Goal: Task Accomplishment & Management: Manage account settings

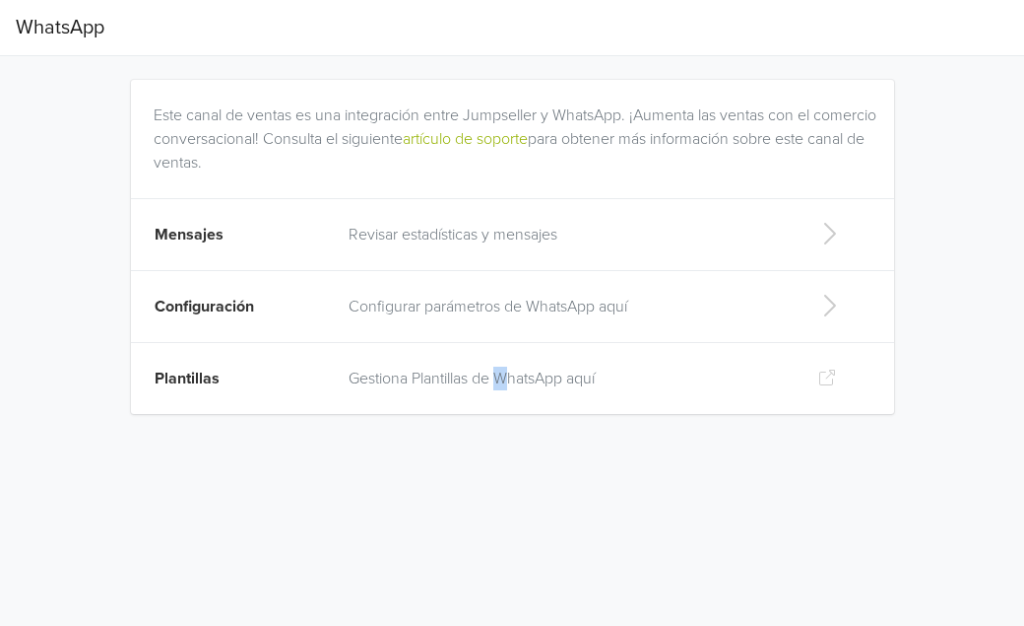
click at [506, 384] on p "Gestiona Plantillas de WhatsApp aquí" at bounding box center [567, 378] width 437 height 24
click at [528, 144] on link "artículo de soporte" at bounding box center [465, 139] width 125 height 20
click at [562, 232] on p "Revisar estadísticas y mensajes" at bounding box center [567, 235] width 437 height 24
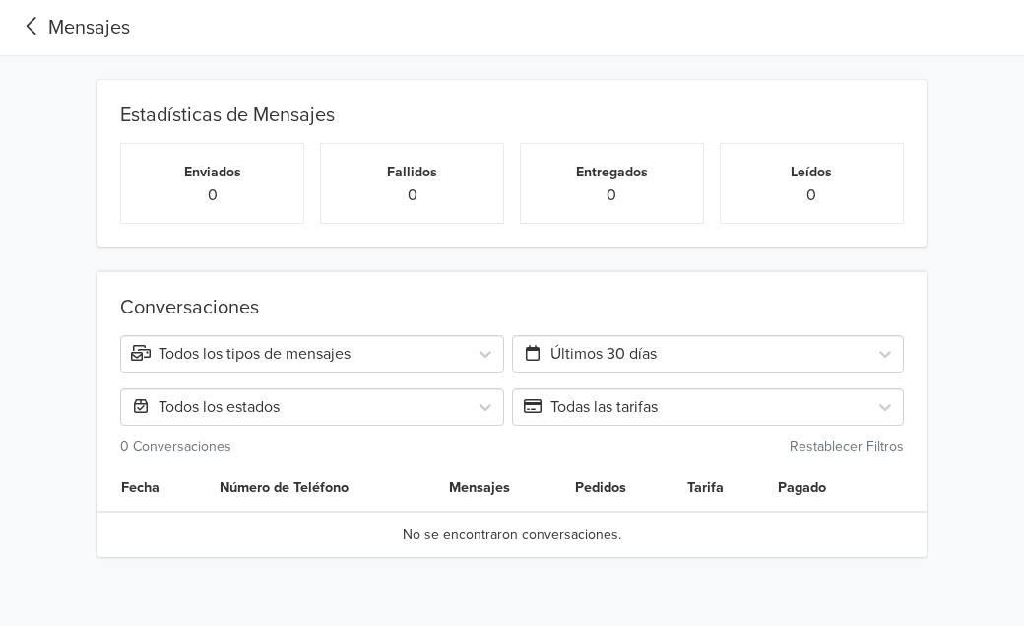
click at [37, 22] on icon at bounding box center [32, 26] width 33 height 27
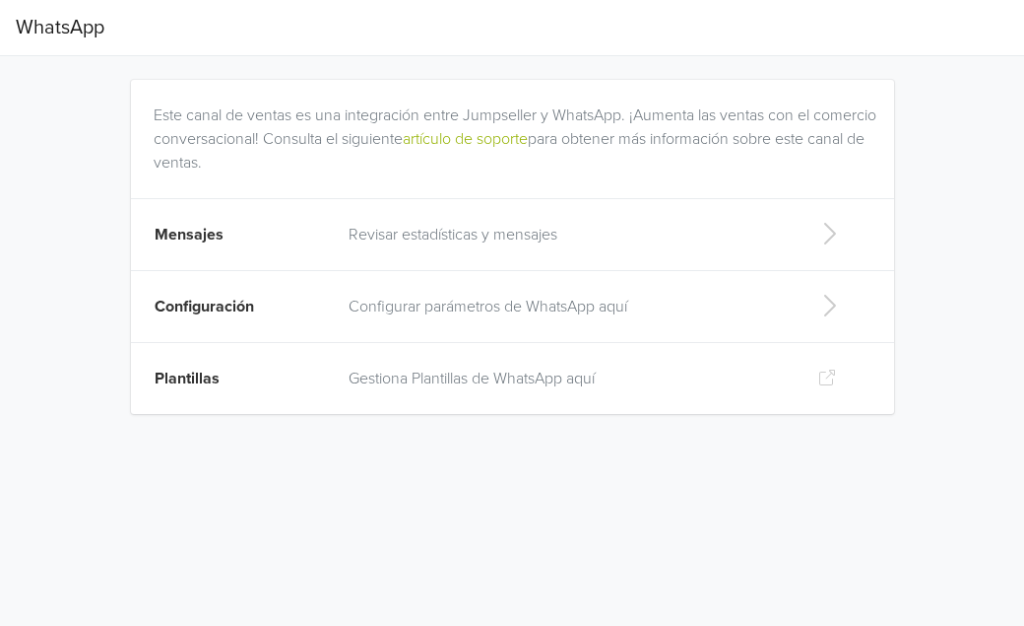
click at [492, 380] on p "Gestiona Plantillas de WhatsApp aquí" at bounding box center [567, 378] width 437 height 24
click at [420, 238] on p "Revisar estadísticas y mensajes" at bounding box center [567, 235] width 437 height 24
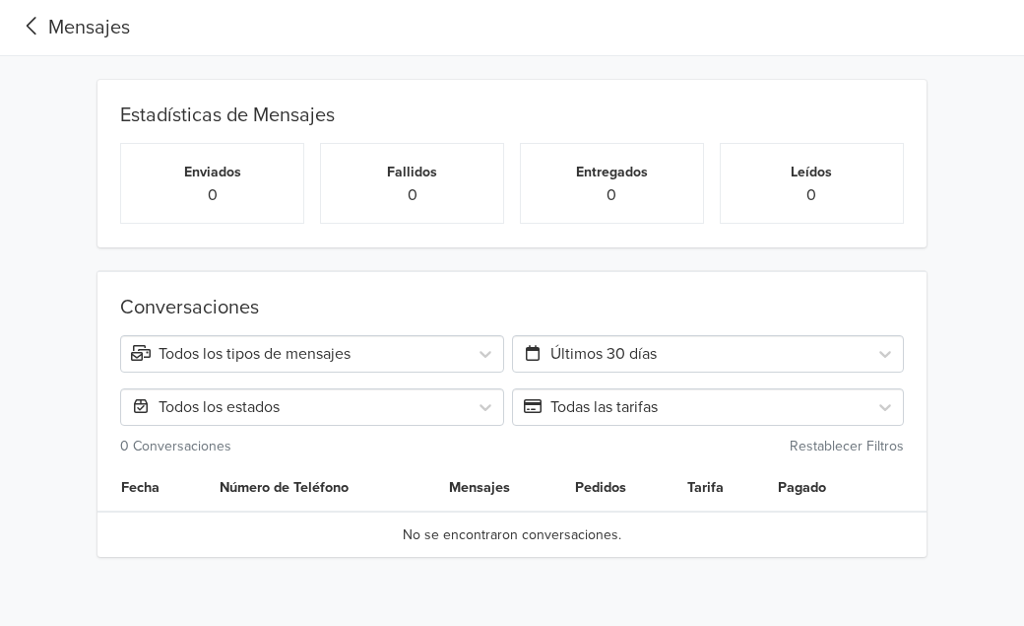
click at [32, 24] on icon at bounding box center [32, 26] width 33 height 27
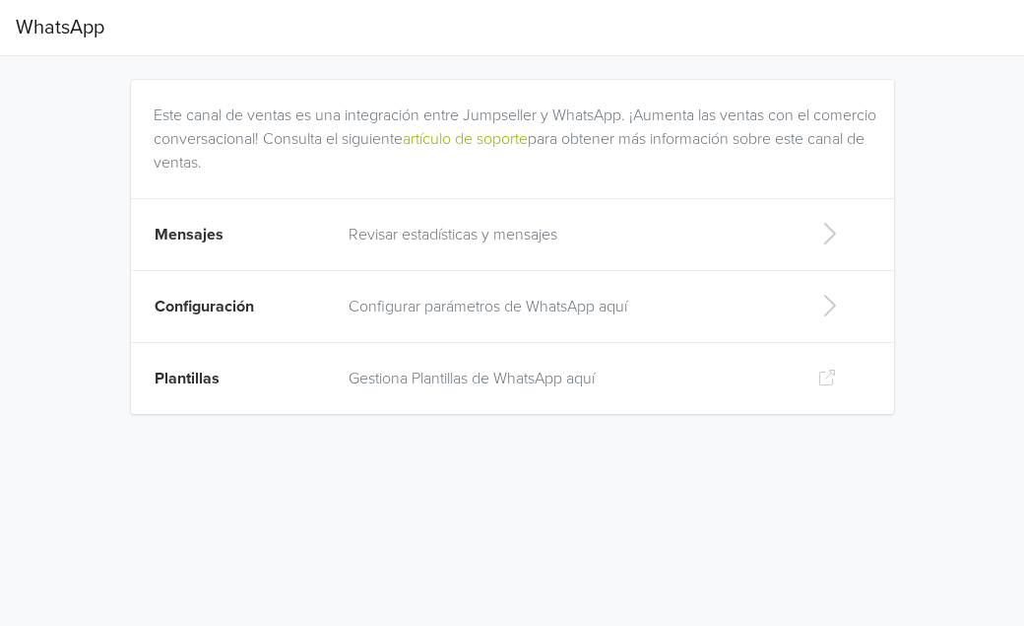
click at [386, 315] on p "Configurar parámetros de WhatsApp aquí" at bounding box center [567, 307] width 437 height 24
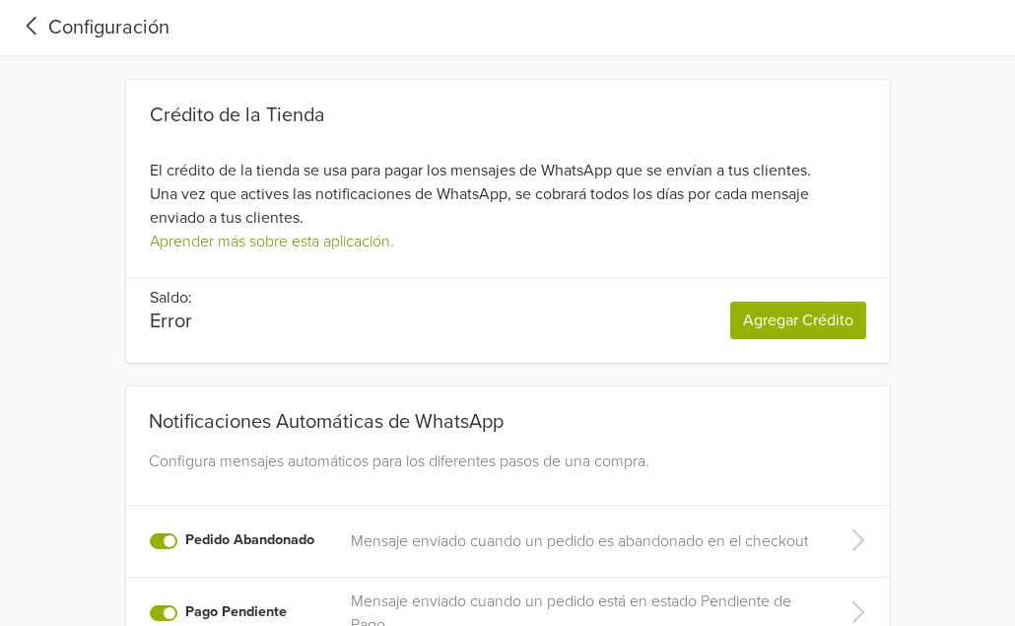
click at [335, 242] on link "Aprender más sobre esta aplicación." at bounding box center [272, 241] width 244 height 20
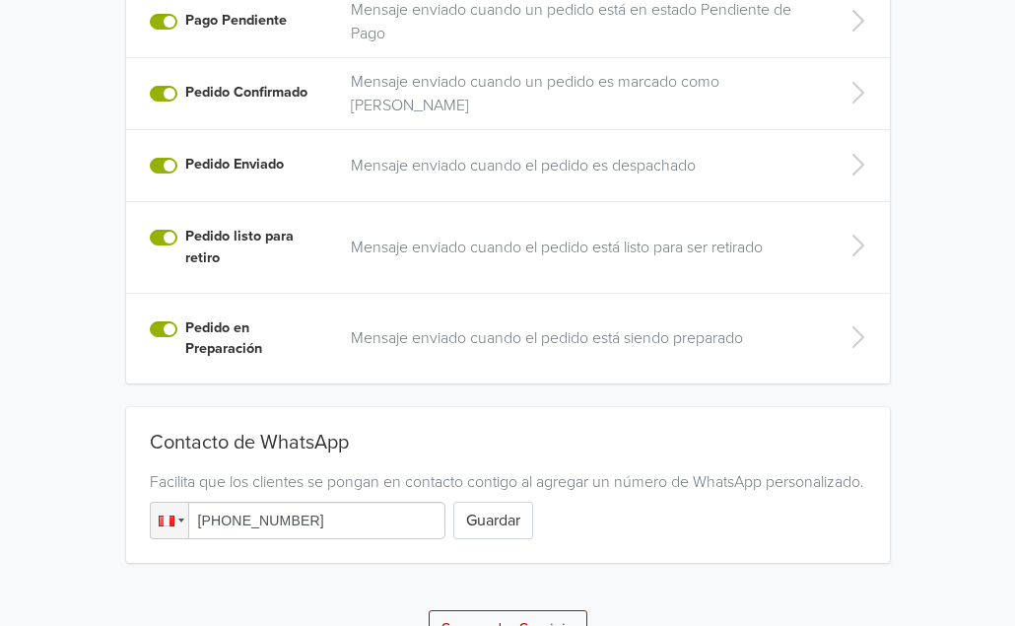
scroll to position [655, 0]
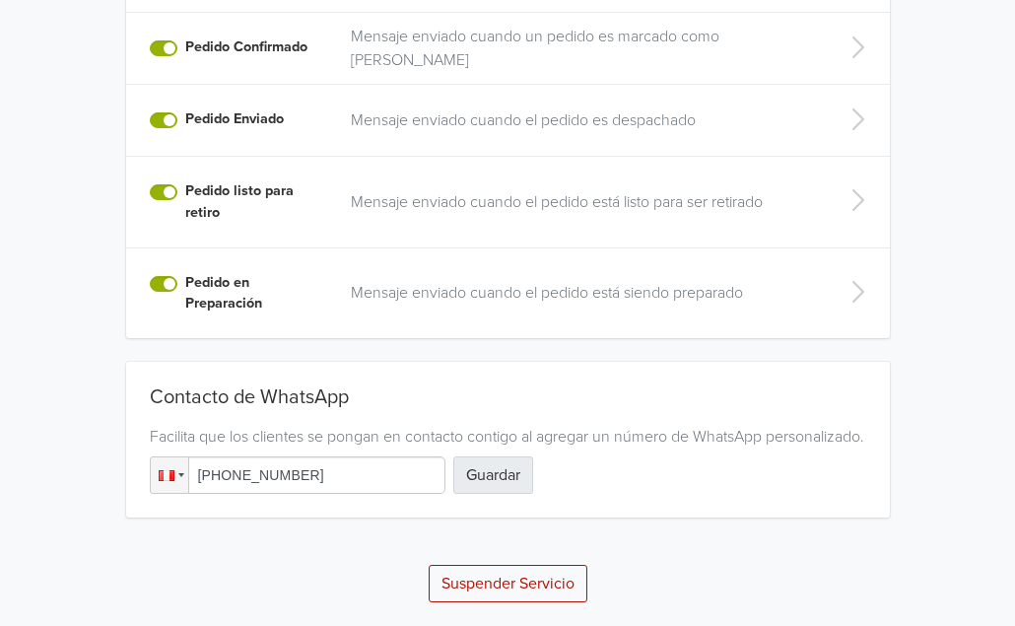
click at [493, 485] on button "Guardar" at bounding box center [493, 474] width 80 height 37
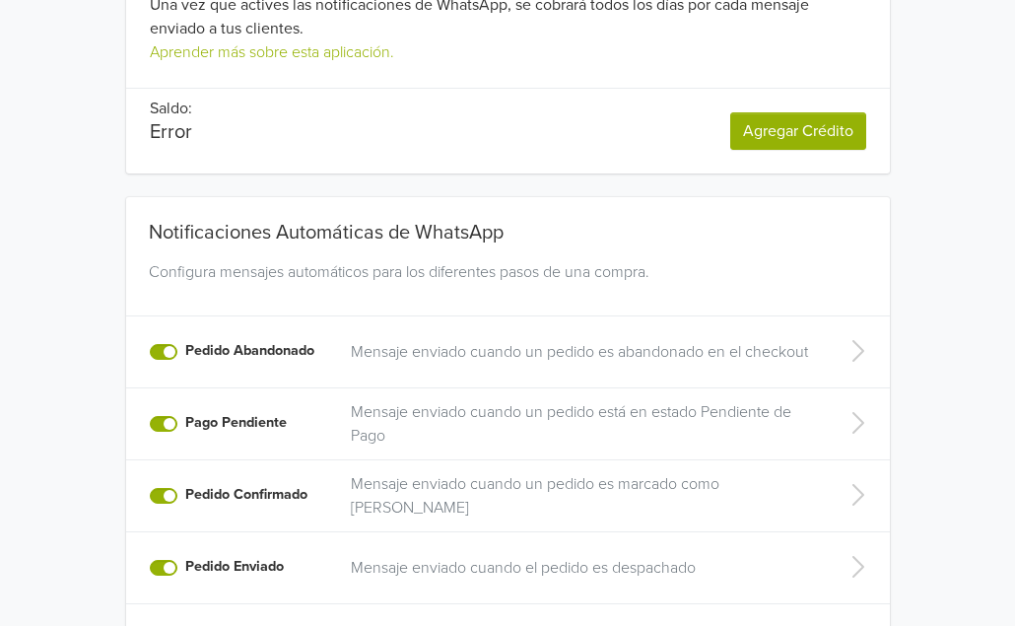
scroll to position [197, 0]
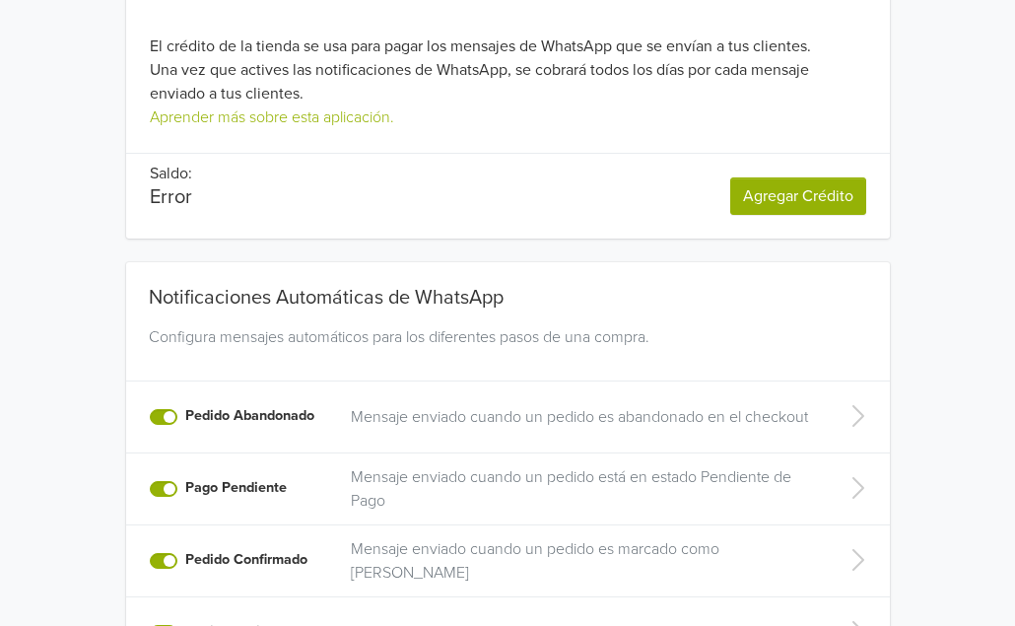
click at [774, 200] on link "Agregar Crédito" at bounding box center [798, 195] width 136 height 37
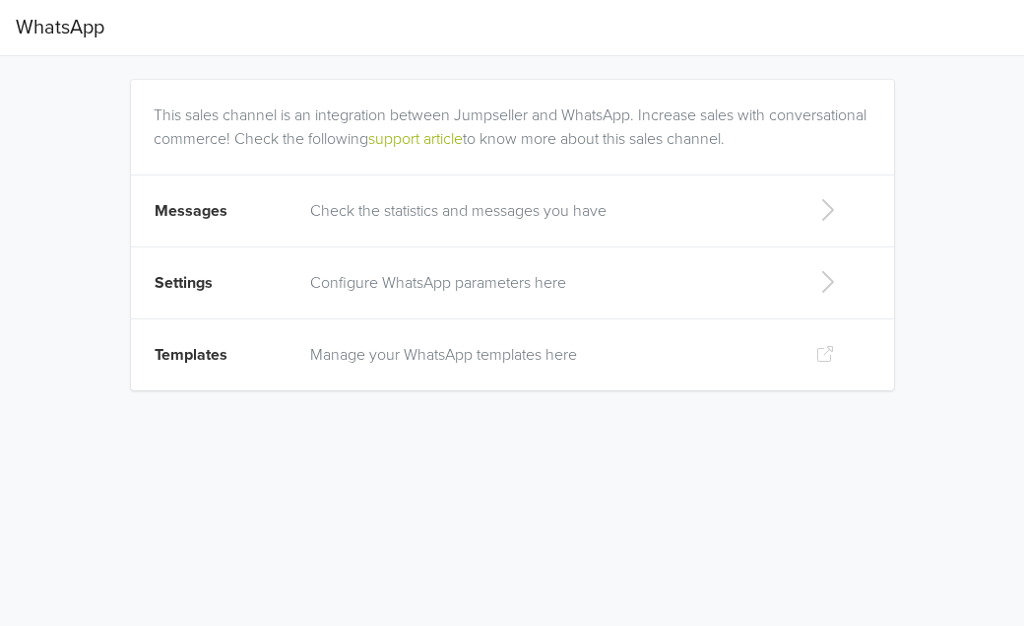
click at [531, 218] on p "Check the statistics and messages you have" at bounding box center [547, 211] width 474 height 24
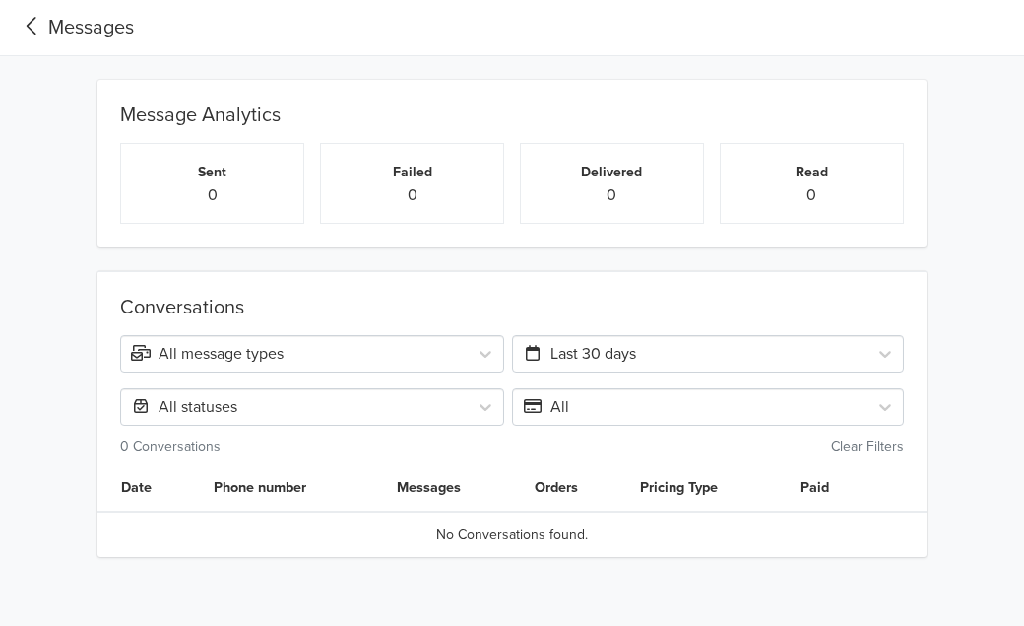
click at [37, 31] on icon at bounding box center [32, 26] width 33 height 27
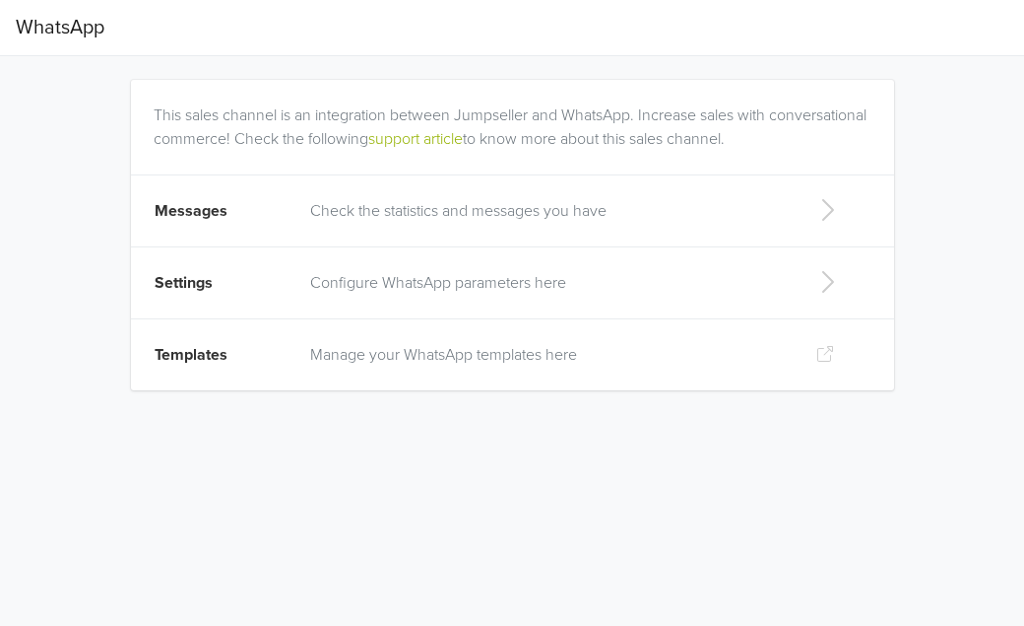
click at [562, 297] on td "Configure WhatsApp parameters here" at bounding box center [546, 283] width 497 height 72
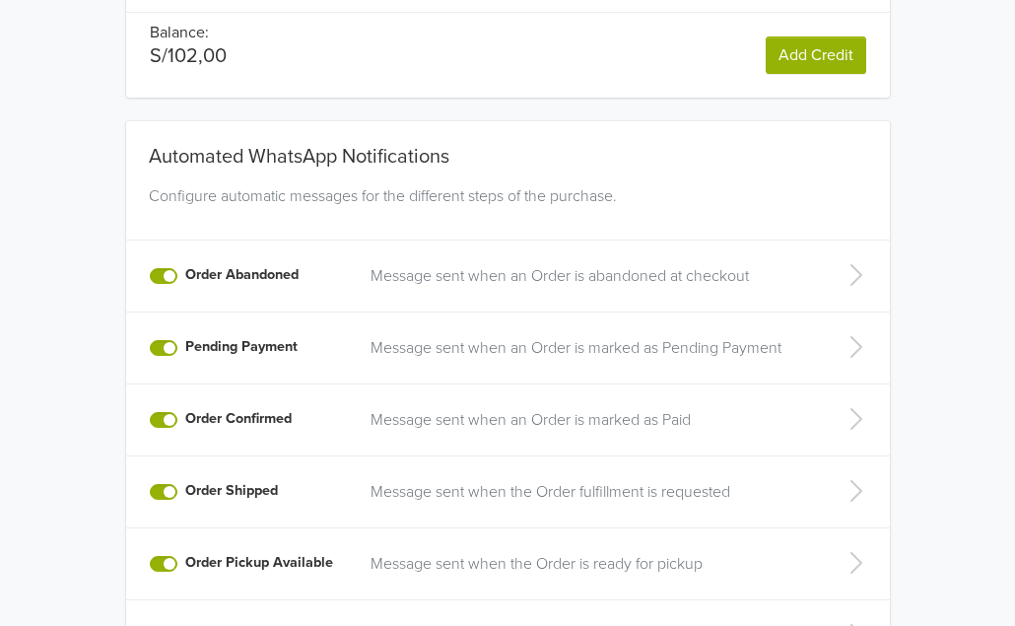
scroll to position [593, 0]
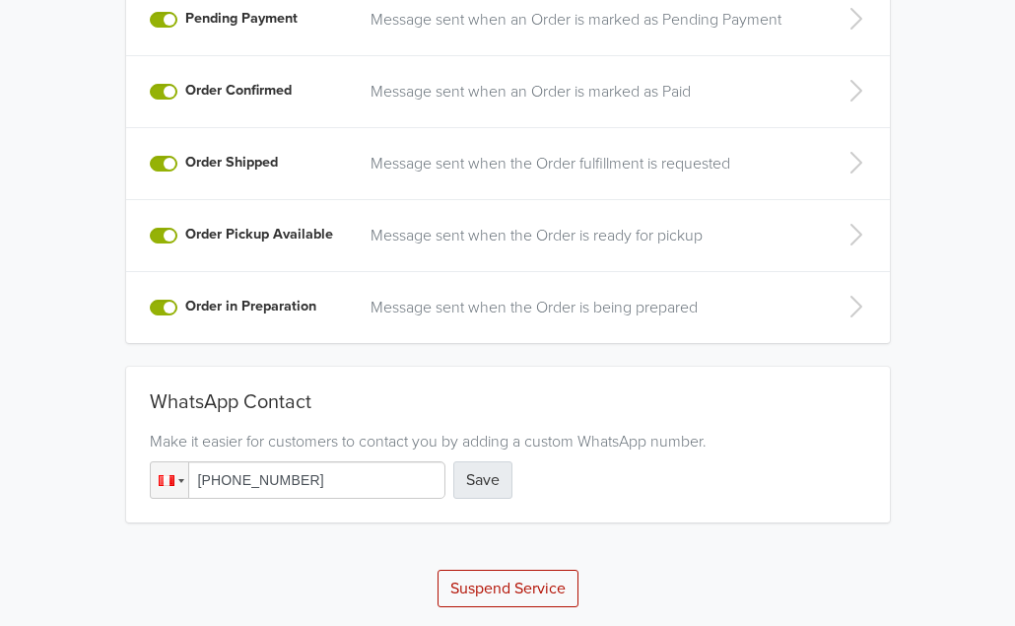
click at [495, 471] on button "Save" at bounding box center [482, 479] width 59 height 37
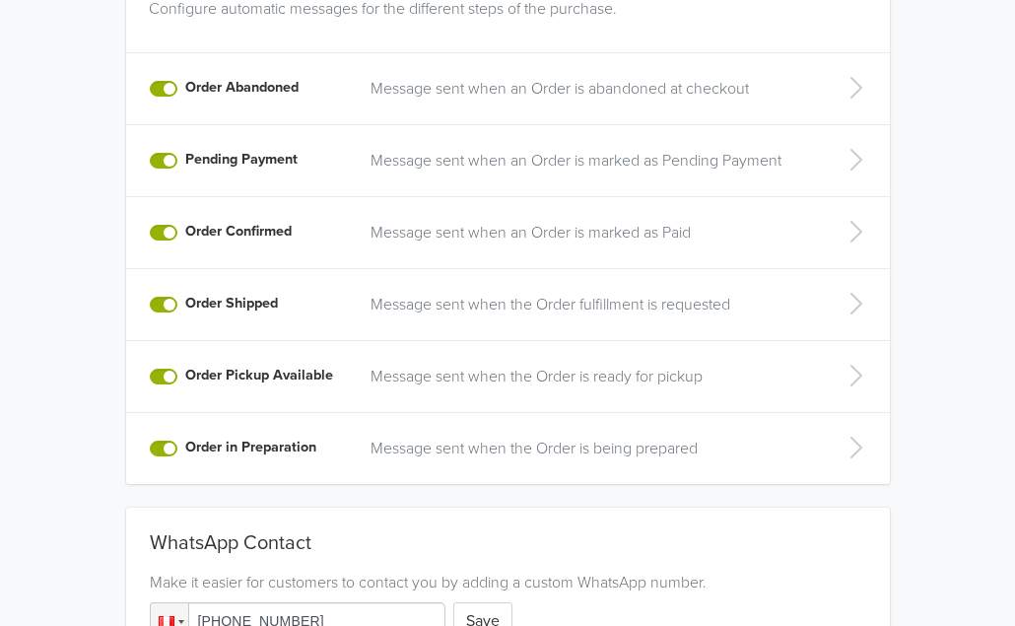
scroll to position [666, 0]
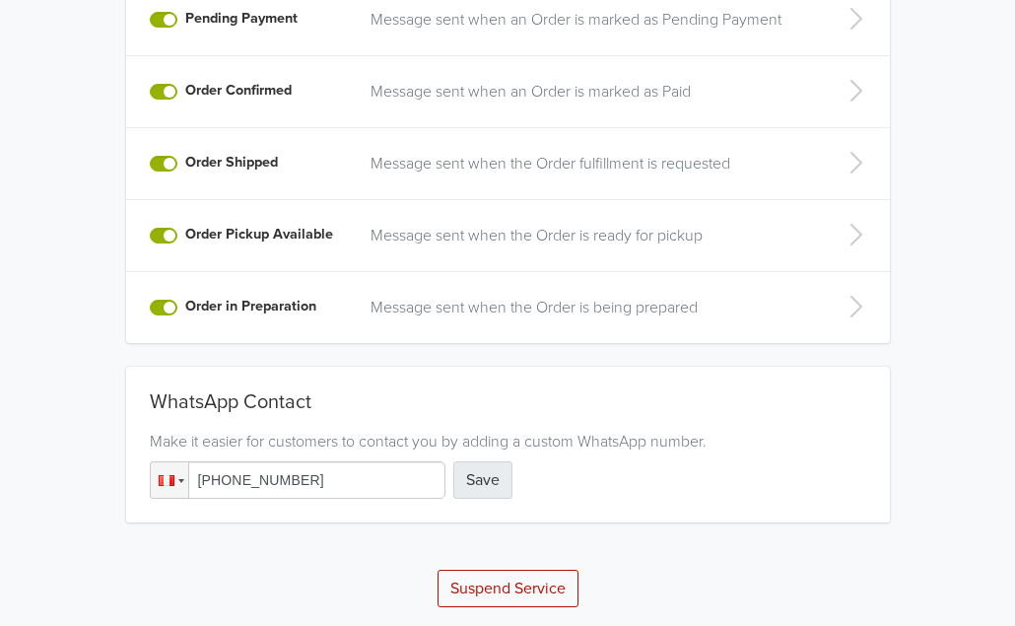
click at [487, 483] on button "Save" at bounding box center [482, 479] width 59 height 37
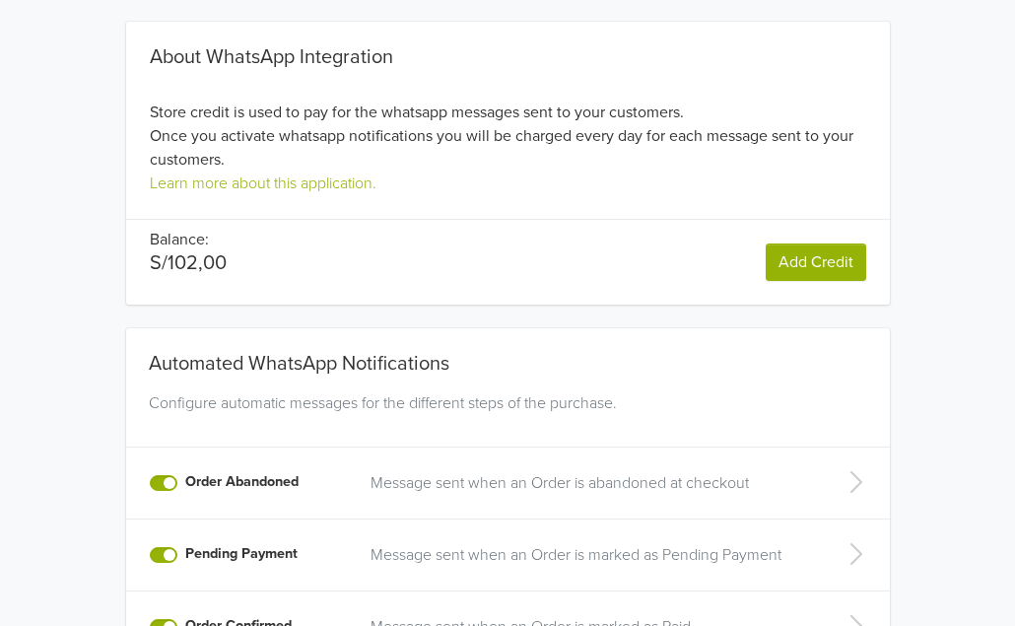
scroll to position [0, 0]
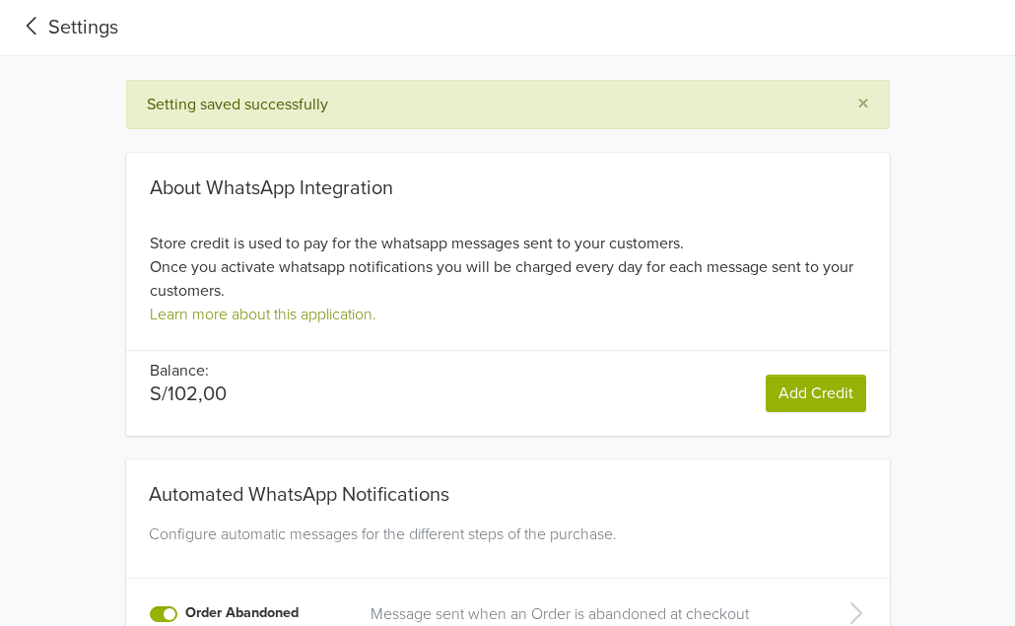
click at [269, 309] on link "Learn more about this application." at bounding box center [263, 314] width 227 height 20
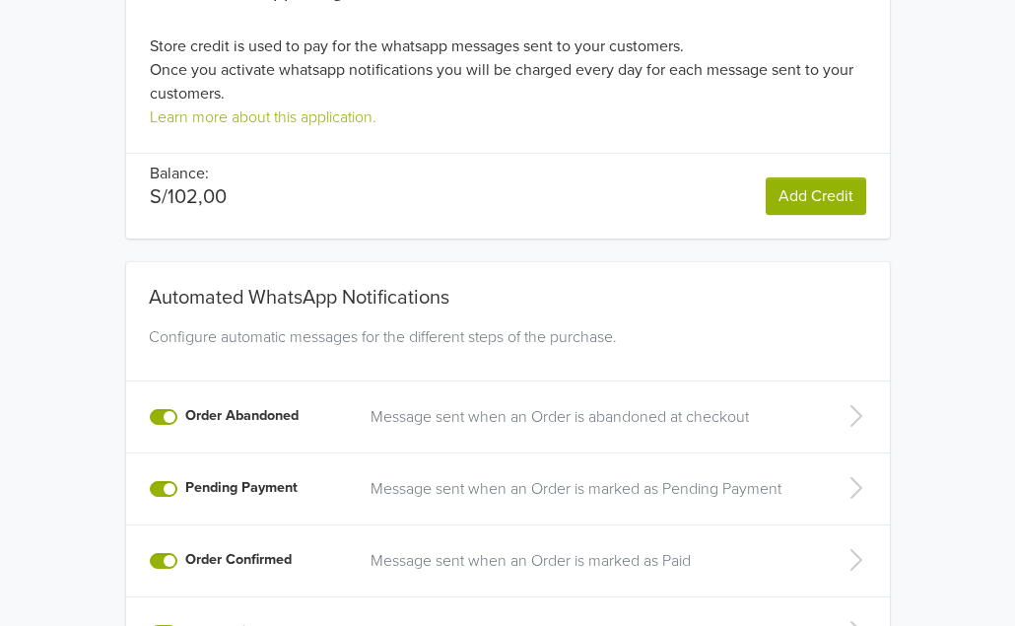
scroll to position [65, 0]
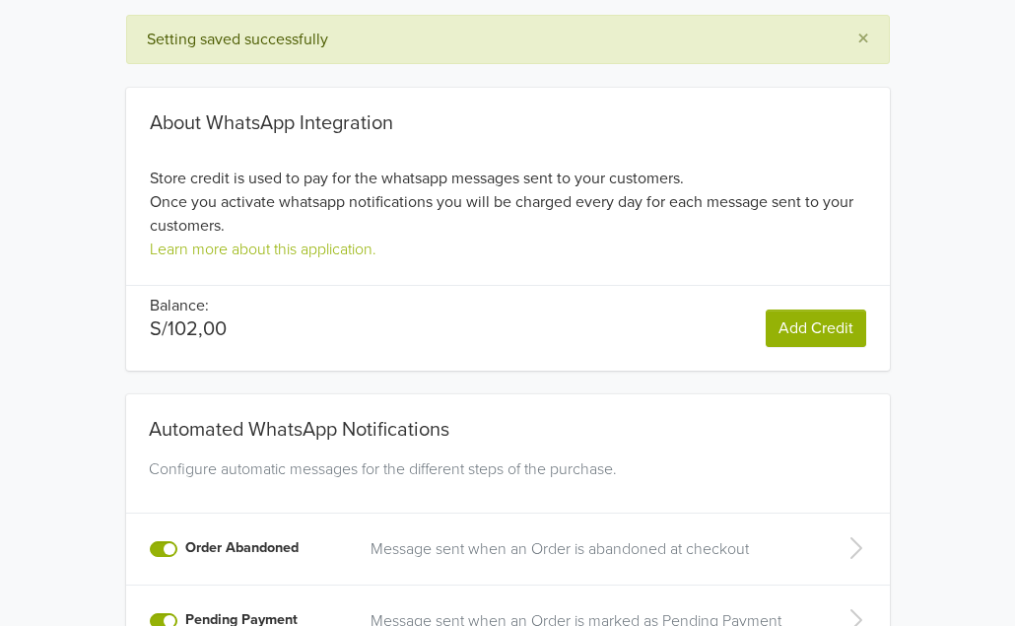
click at [947, 161] on div "About WhatsApp Integration Store credit is used to pay for the whatsapp message…" at bounding box center [507, 217] width 916 height 306
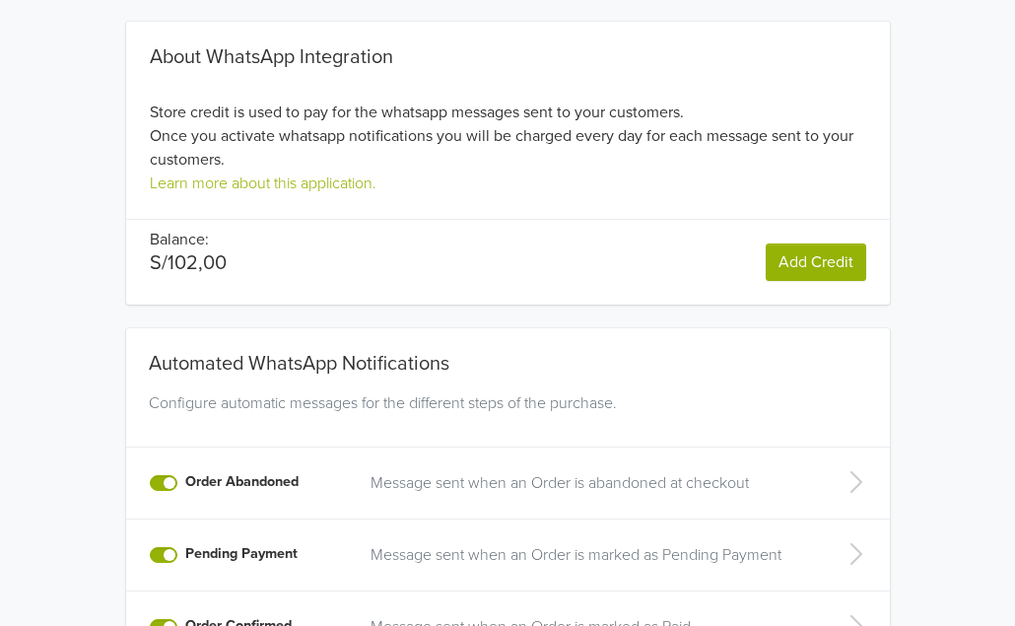
scroll to position [0, 0]
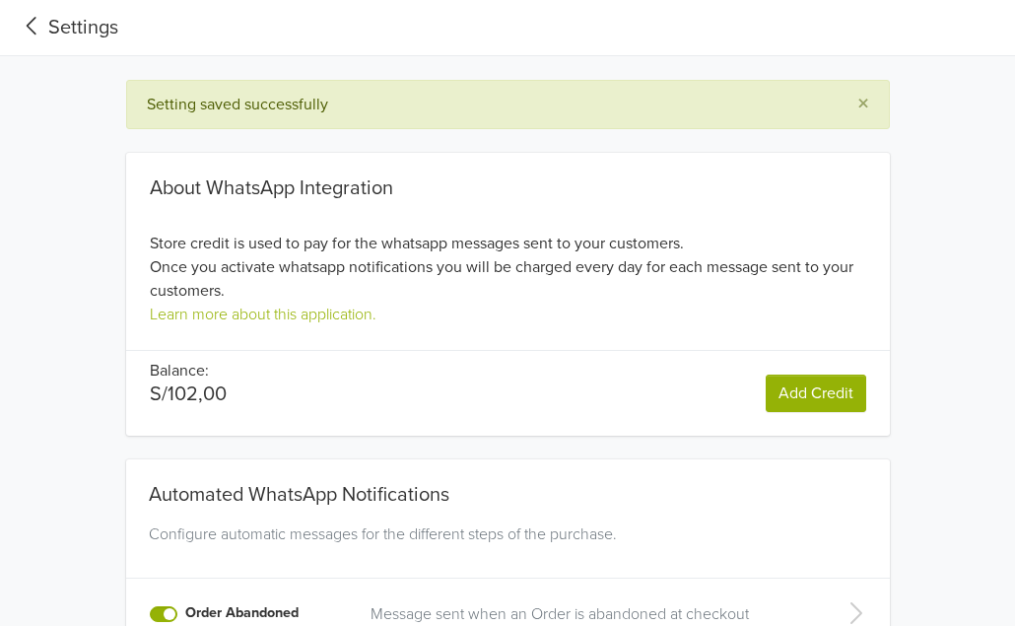
click at [791, 384] on link "Add Credit" at bounding box center [815, 392] width 100 height 37
